Goal: Task Accomplishment & Management: Use online tool/utility

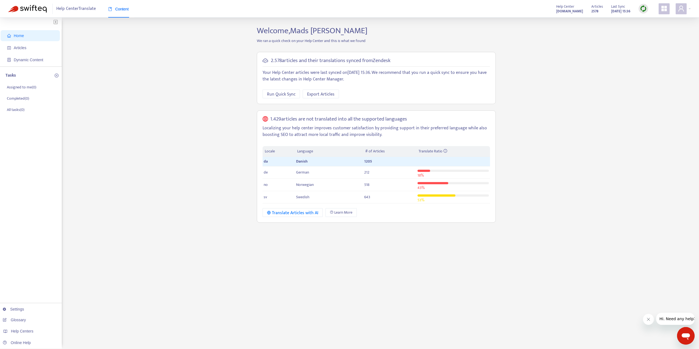
click at [350, 265] on div "Welcome, [PERSON_NAME] We ran a quick check on your Help Center and this is wha…" at bounding box center [376, 186] width 247 height 321
click at [21, 321] on link "Glossary" at bounding box center [14, 320] width 23 height 4
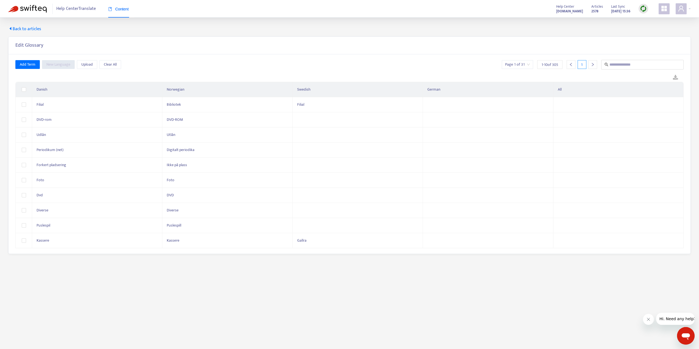
click at [650, 322] on button "Luk besked fra firma" at bounding box center [648, 319] width 11 height 11
click at [362, 283] on main "Back to articles Edit Glossary Add Term New Language Upload Clear All Page 1 of…" at bounding box center [349, 192] width 699 height 349
click at [676, 76] on link at bounding box center [675, 78] width 16 height 8
click at [343, 284] on main "Back to articles Edit Glossary Add Term New Language Upload Clear All Page 1 of…" at bounding box center [349, 192] width 699 height 349
click at [326, 13] on div "Help Center Translate Content Help Center [DOMAIN_NAME] Articles 2578 Last Sync…" at bounding box center [349, 9] width 699 height 18
